Goal: Information Seeking & Learning: Find specific fact

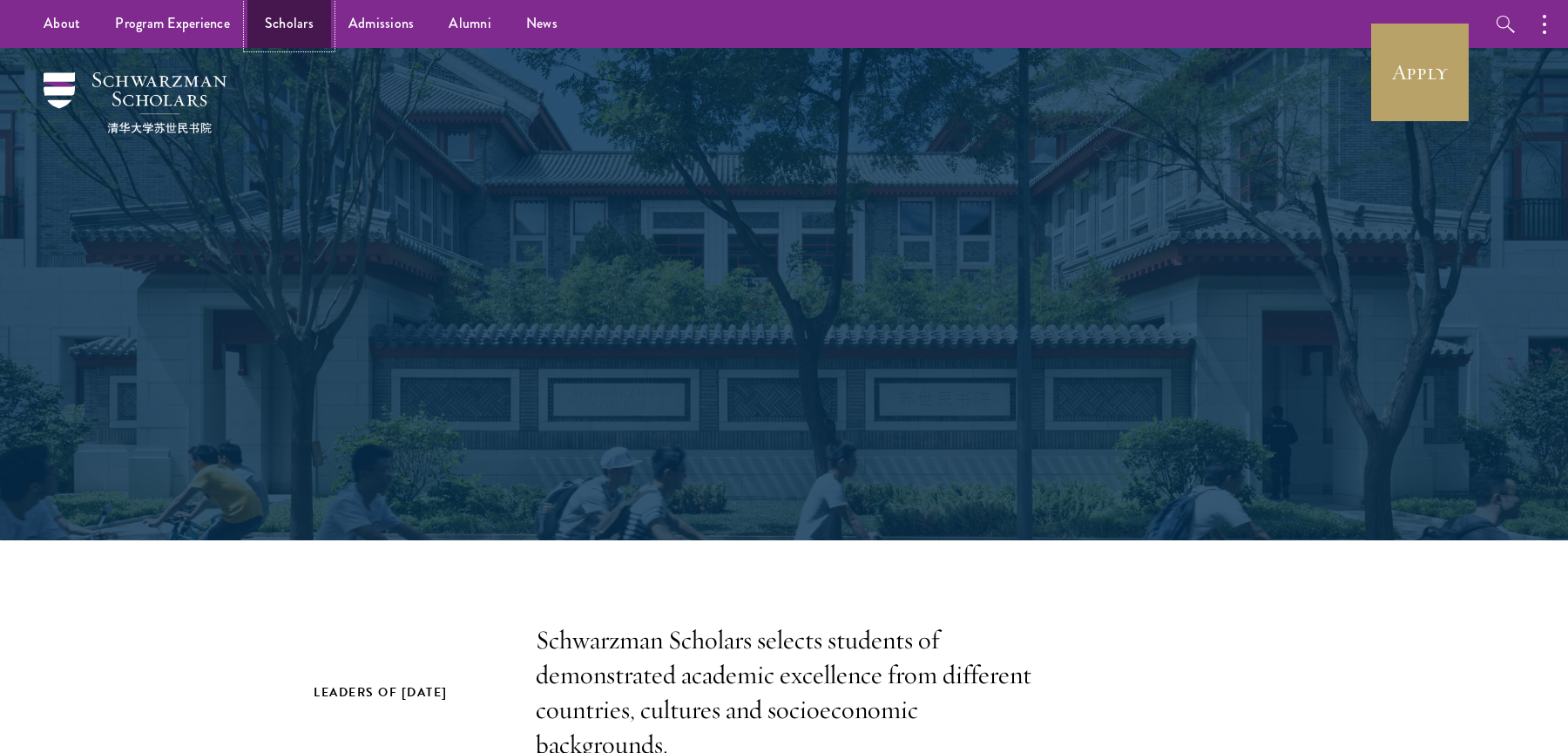
click at [309, 30] on link "Scholars" at bounding box center [289, 24] width 83 height 48
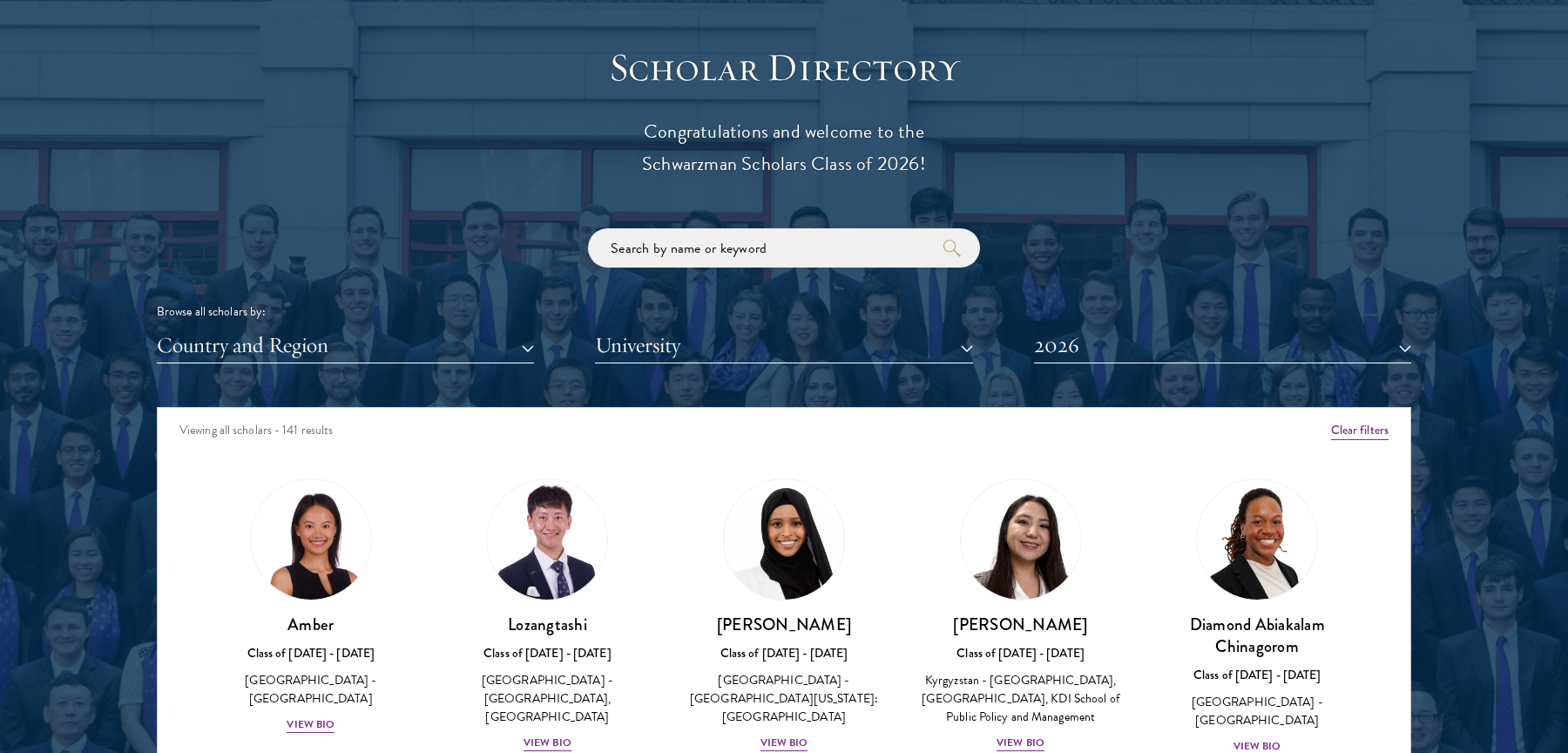
scroll to position [2060, 0]
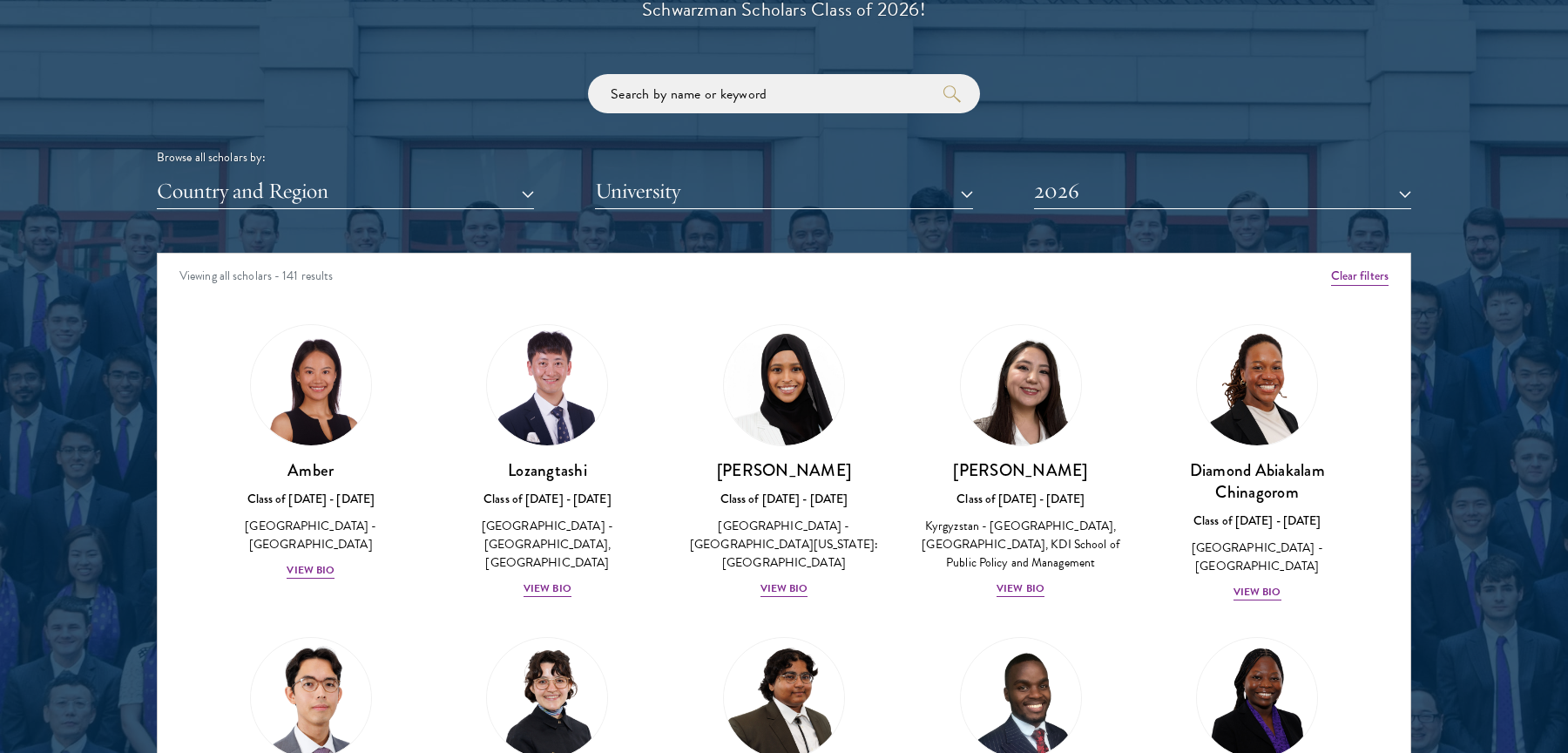
click at [1029, 191] on div "Country and Region All Countries and Regions Afghanistan Antigua and Barbuda Ar…" at bounding box center [783, 191] width 1254 height 36
click at [1054, 199] on button "2026" at bounding box center [1223, 191] width 377 height 36
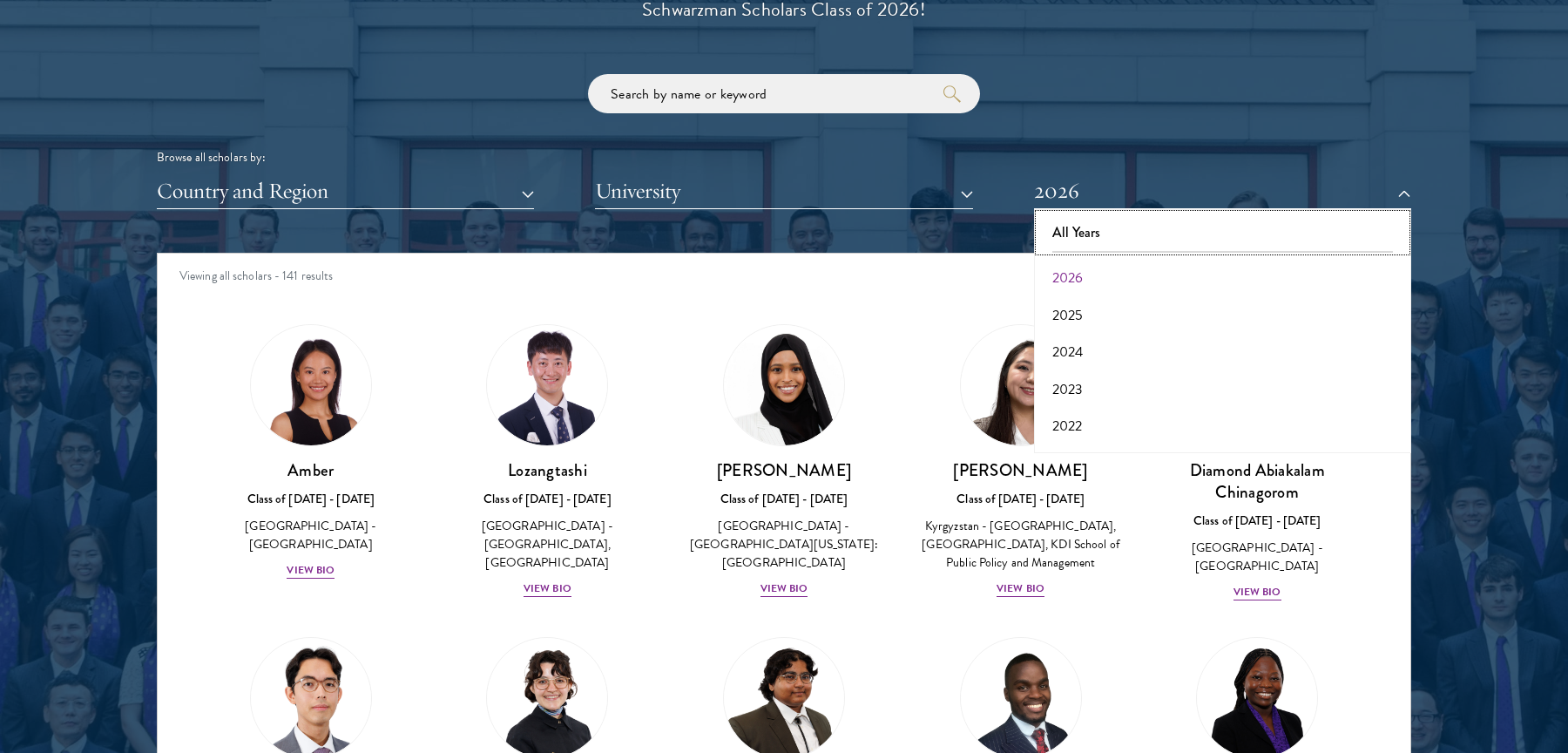
click at [1054, 221] on button "All Years" at bounding box center [1222, 233] width 366 height 37
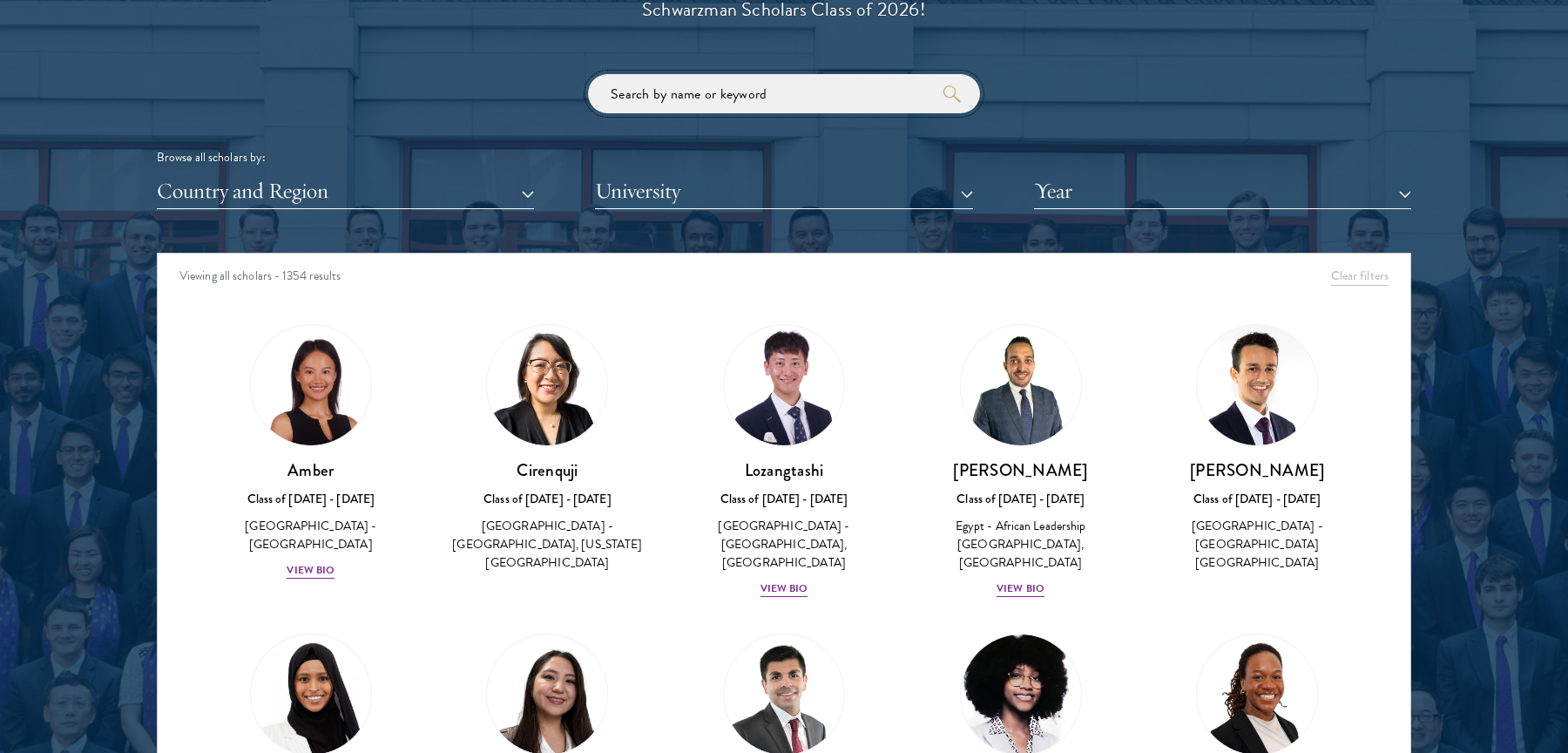
click at [724, 85] on input "search" at bounding box center [784, 93] width 392 height 39
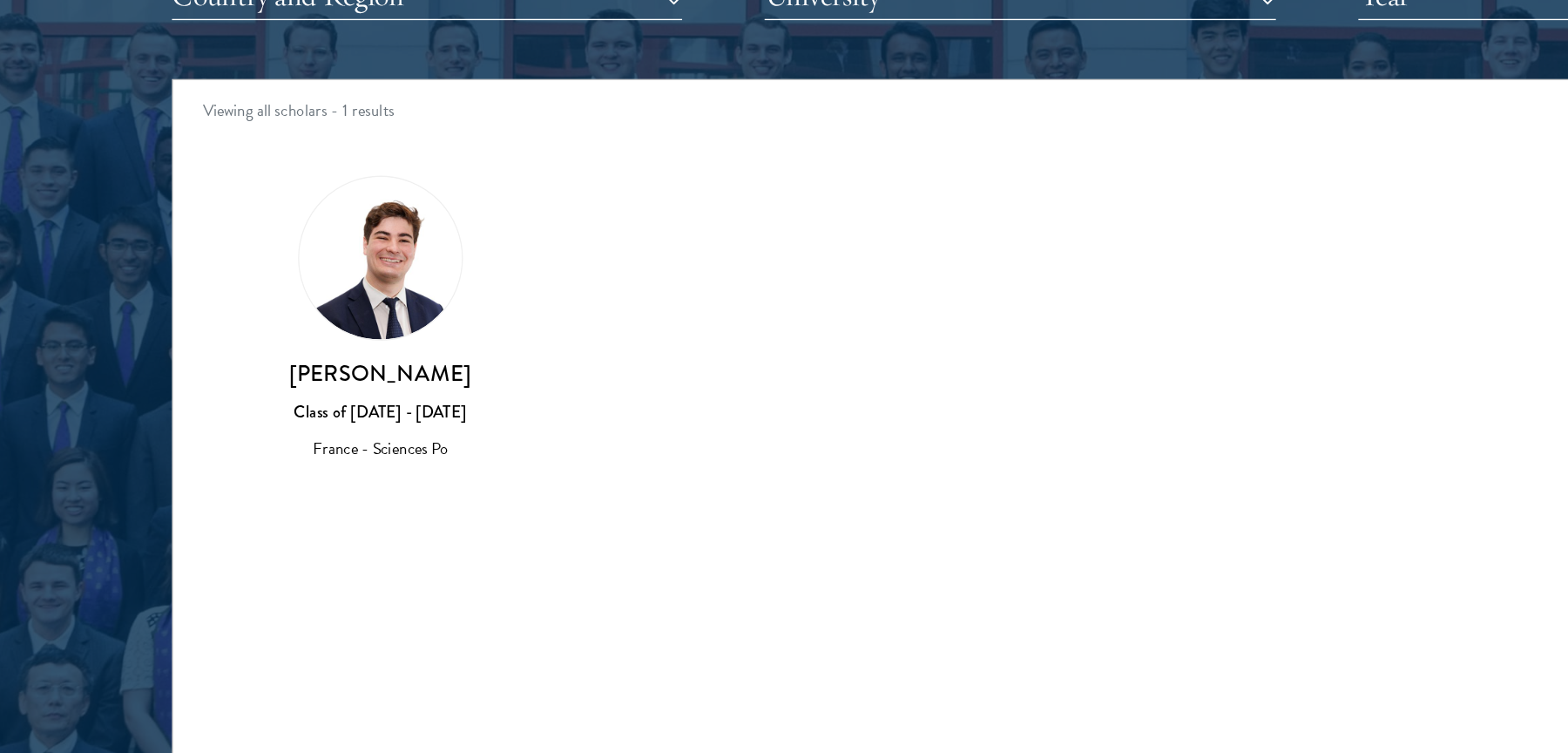
scroll to position [2058, 0]
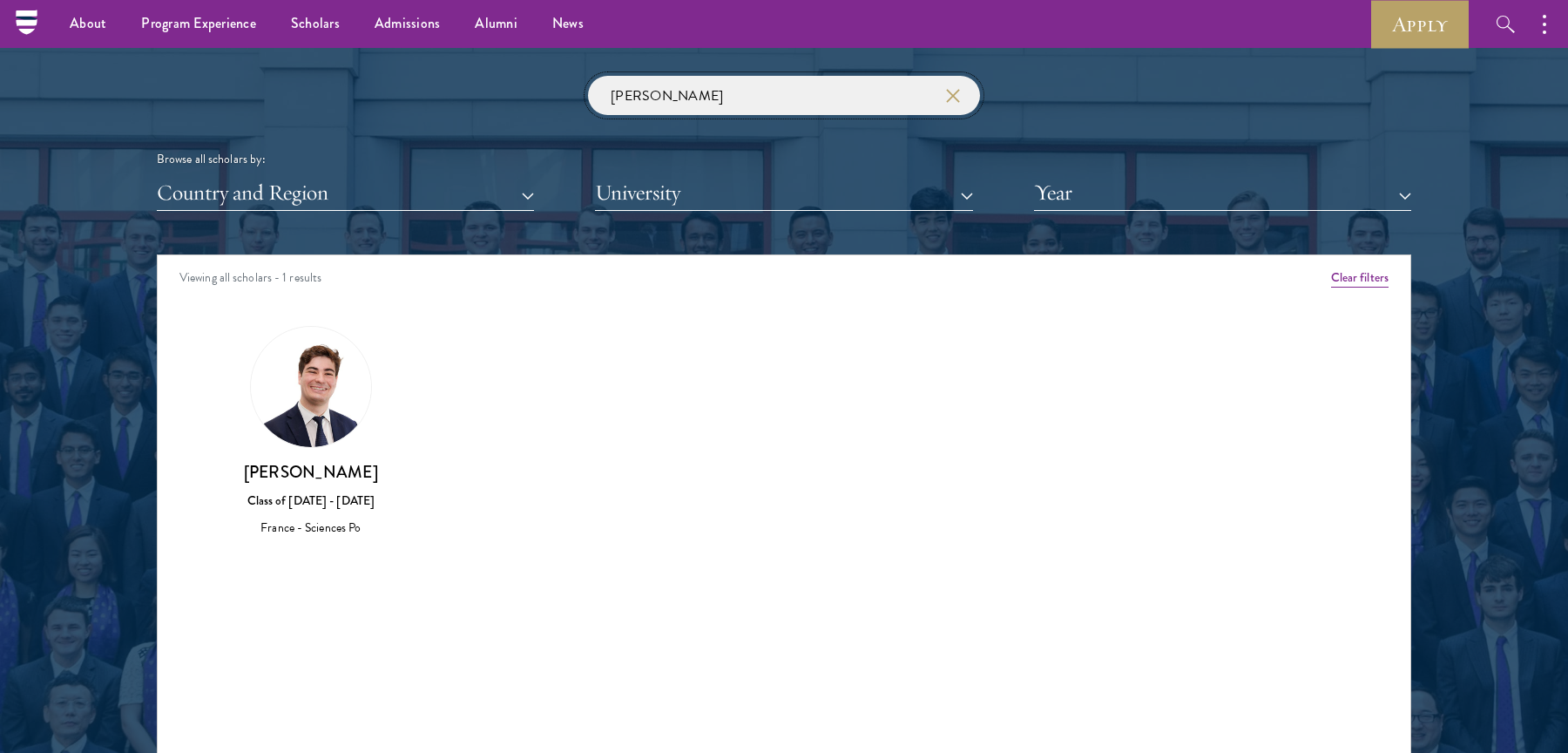
type input "felipe chertouh"
click at [1345, 273] on button "Clear filters" at bounding box center [1359, 278] width 58 height 19
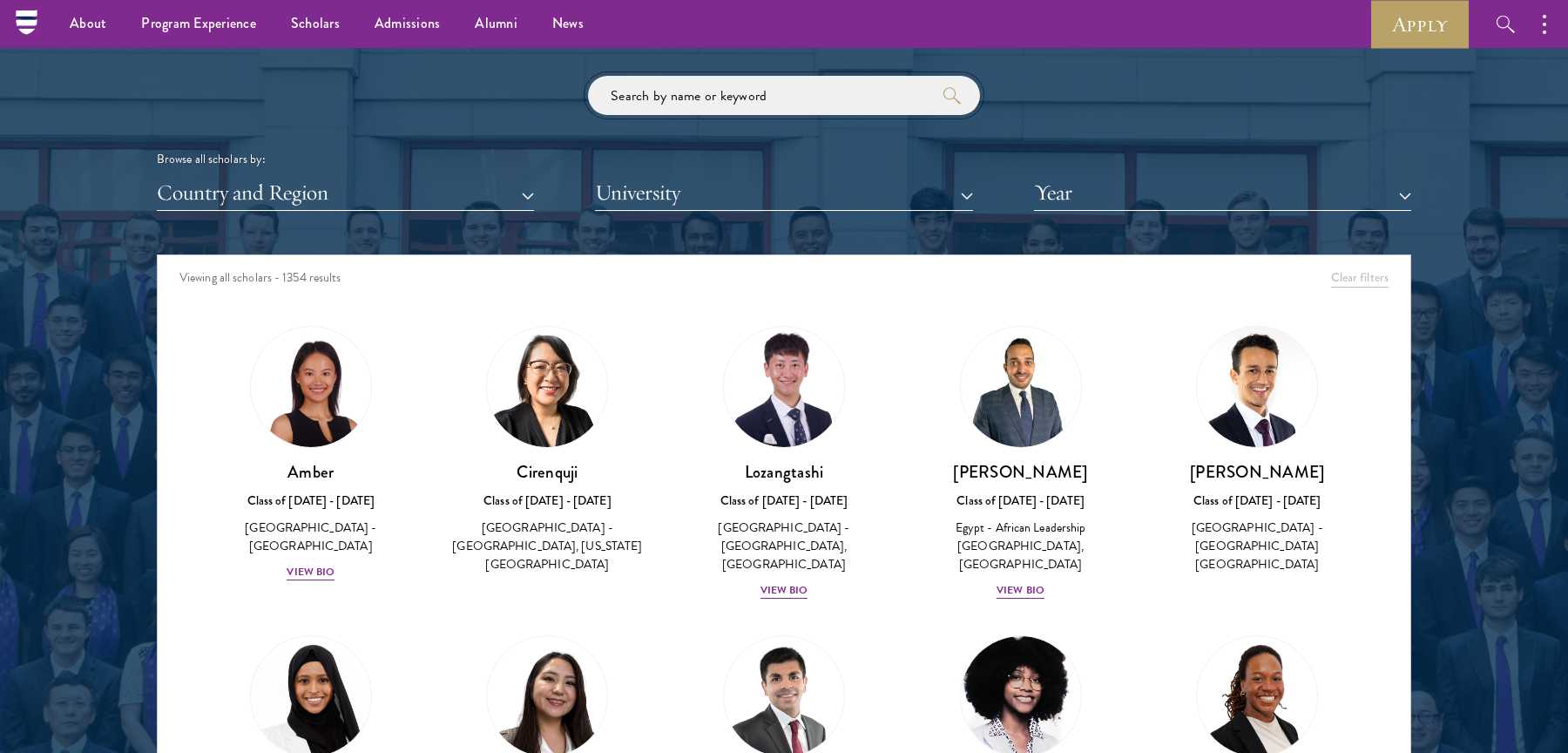
click at [779, 107] on input "search" at bounding box center [784, 95] width 392 height 39
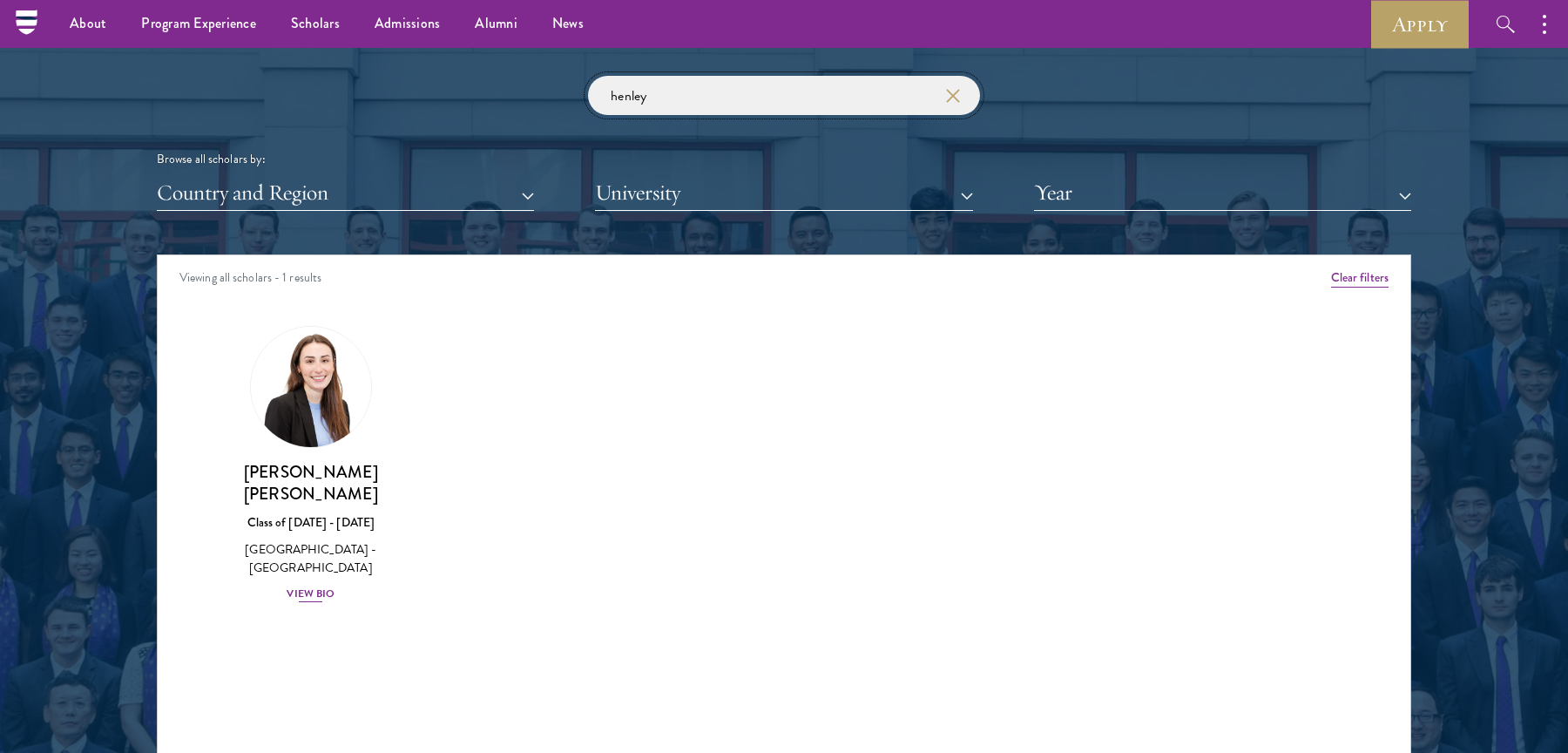
type input "henley"
click at [289, 475] on h3 "[PERSON_NAME] [PERSON_NAME]" at bounding box center [310, 483] width 202 height 44
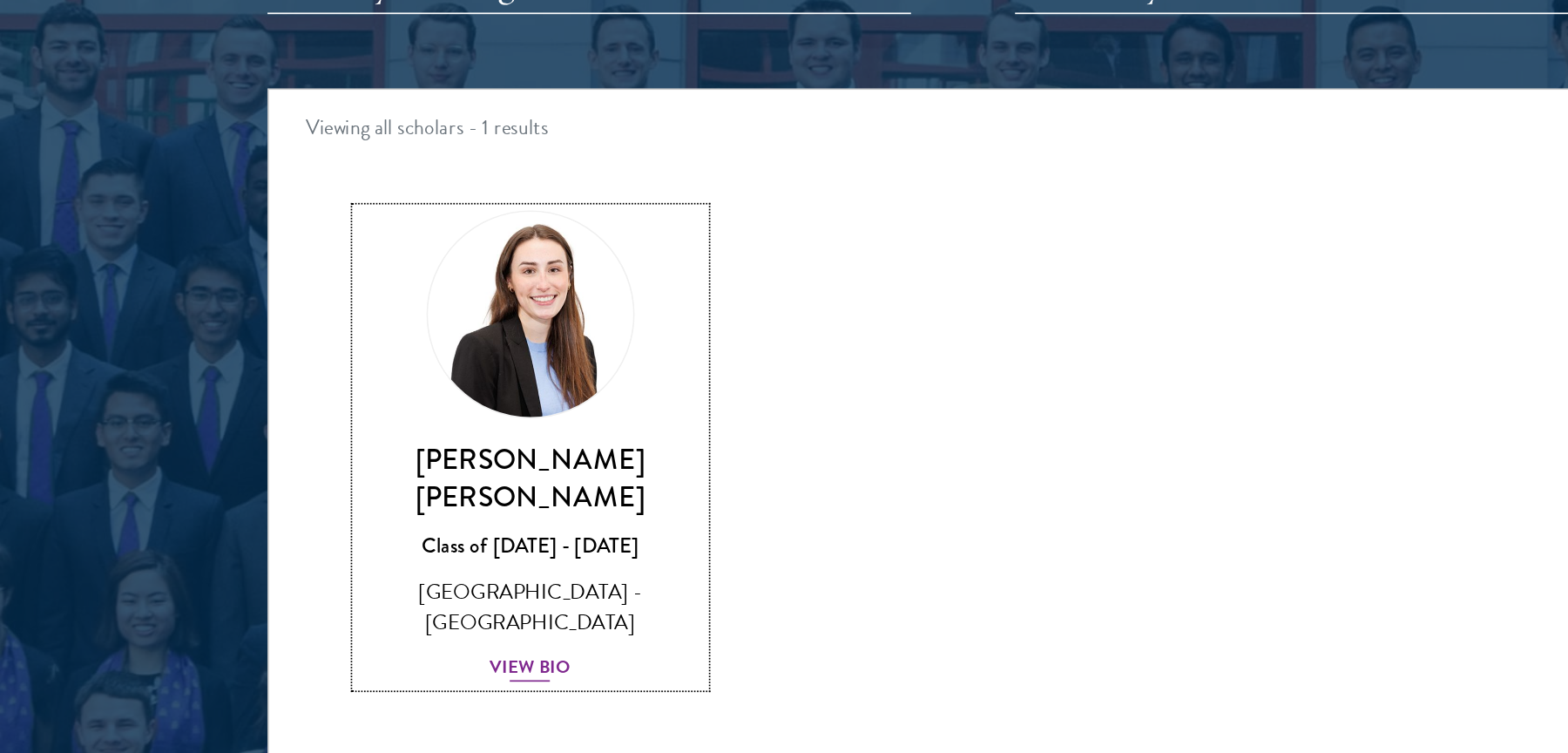
click at [319, 387] on img at bounding box center [310, 387] width 133 height 133
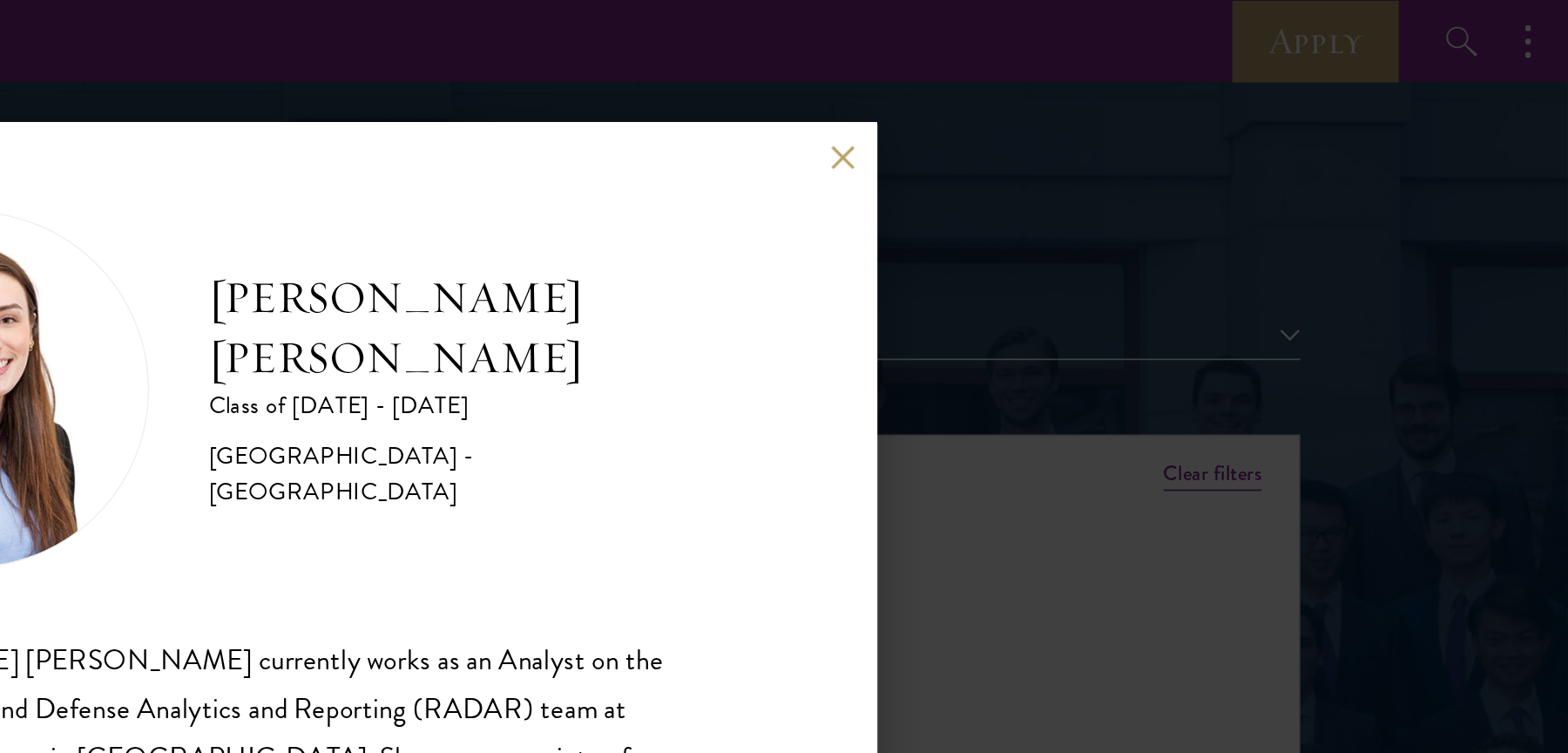
scroll to position [2058, 0]
